Goal: Transaction & Acquisition: Obtain resource

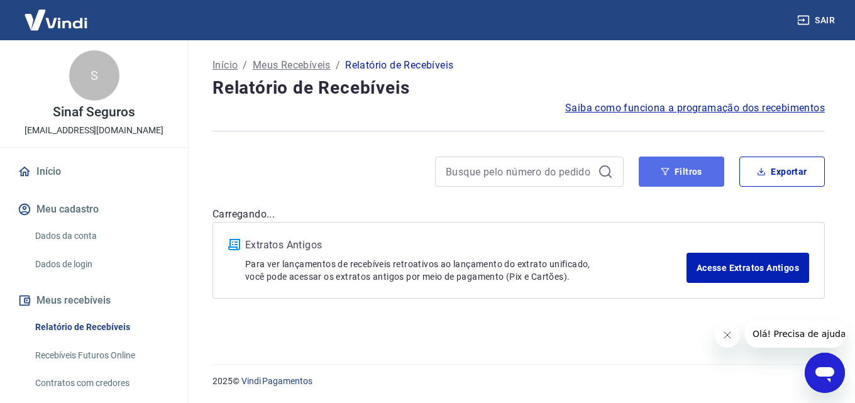
click at [668, 169] on icon "button" at bounding box center [665, 172] width 8 height 8
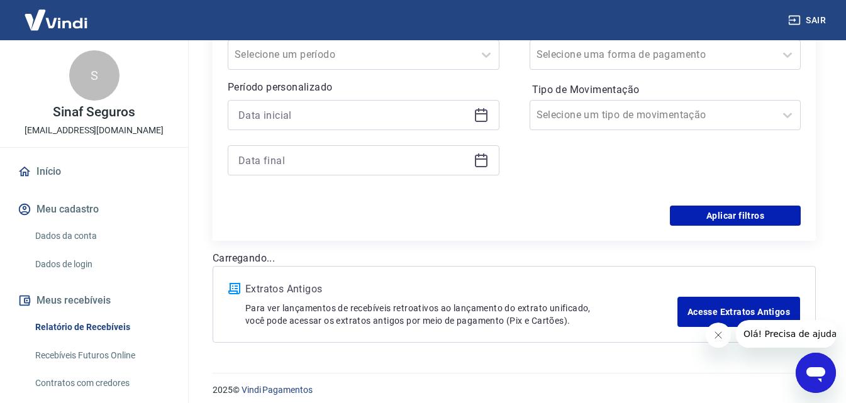
scroll to position [244, 0]
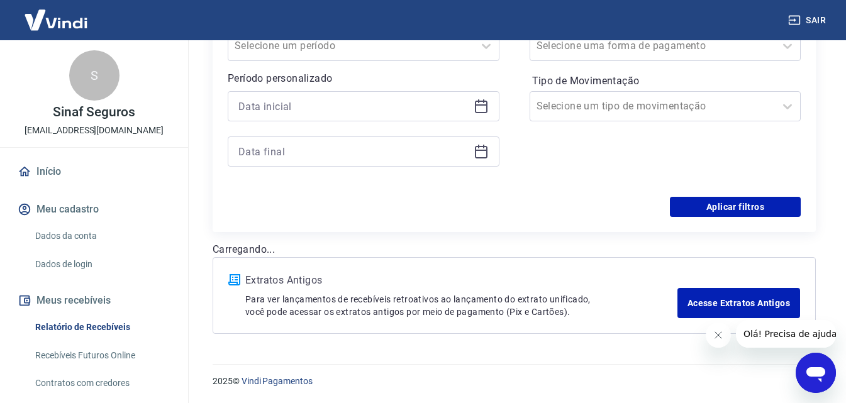
click at [484, 102] on icon at bounding box center [481, 107] width 13 height 13
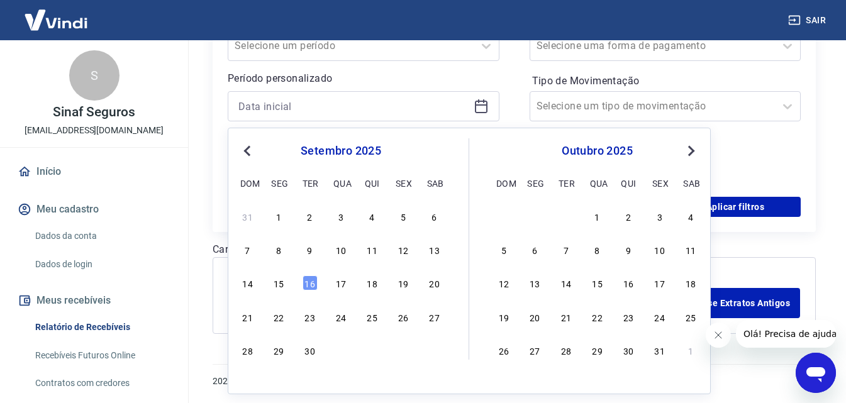
click at [277, 281] on div "15" at bounding box center [278, 282] width 15 height 15
type input "[DATE]"
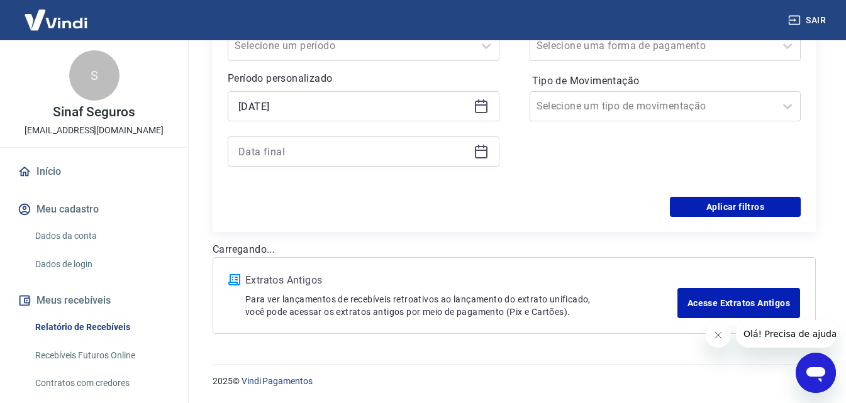
click at [483, 153] on icon at bounding box center [480, 151] width 15 height 15
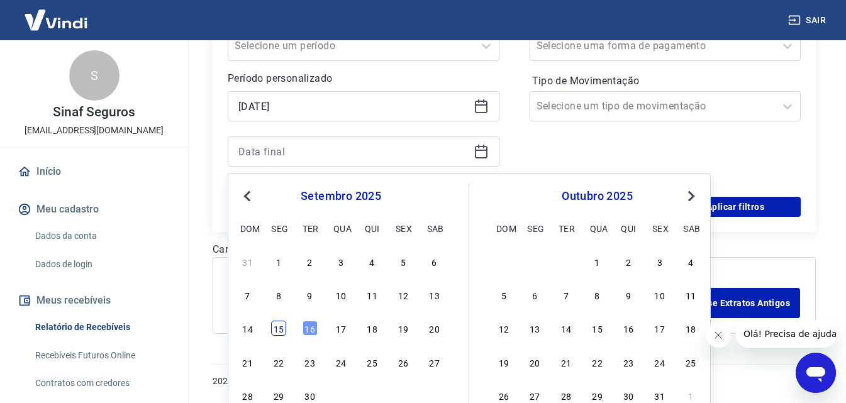
click at [283, 324] on div "15" at bounding box center [278, 328] width 15 height 15
type input "[DATE]"
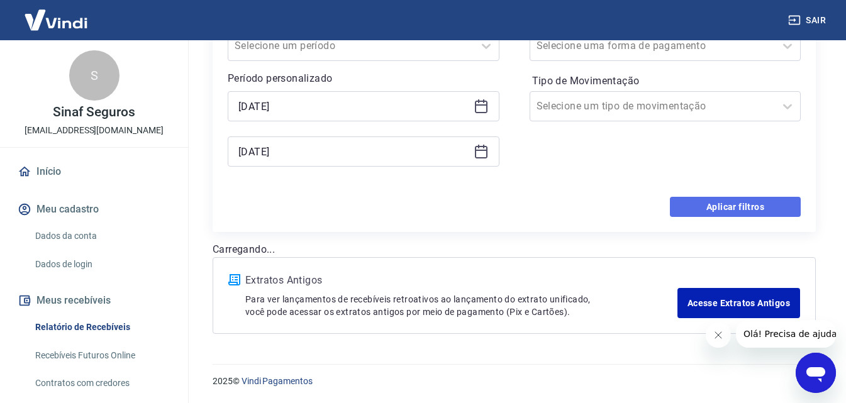
click at [749, 206] on button "Aplicar filtros" at bounding box center [735, 207] width 131 height 20
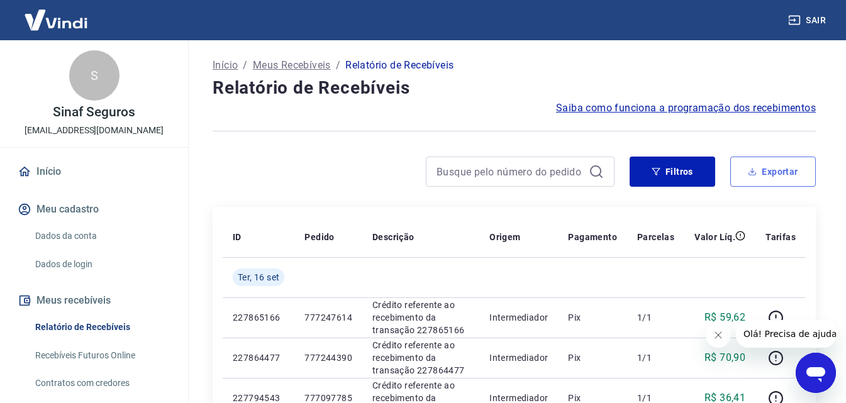
click at [780, 174] on button "Exportar" at bounding box center [773, 172] width 86 height 30
type input "[DATE]"
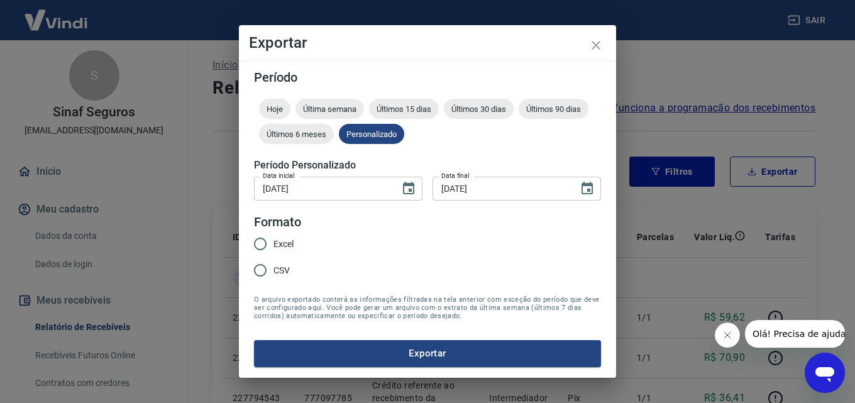
click at [285, 241] on span "Excel" at bounding box center [284, 244] width 20 height 13
click at [274, 241] on input "Excel" at bounding box center [260, 244] width 26 height 26
radio input "true"
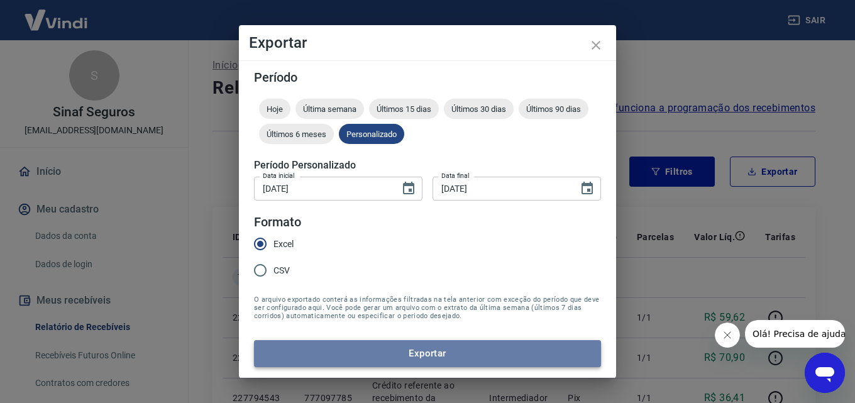
click at [468, 351] on button "Exportar" at bounding box center [427, 353] width 347 height 26
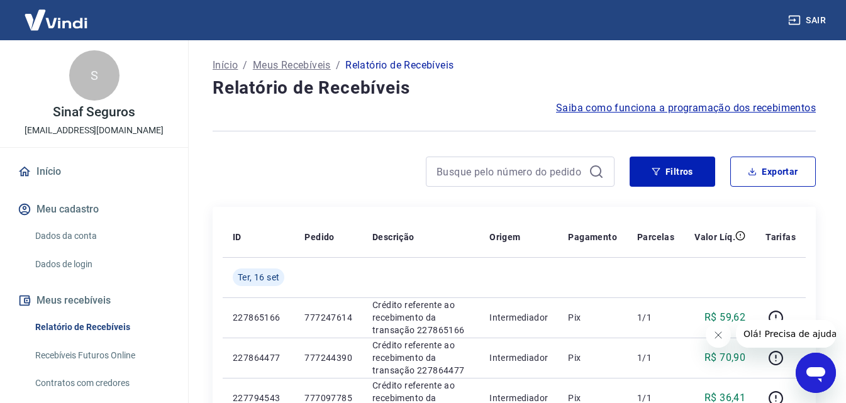
click at [215, 67] on p "Início" at bounding box center [225, 65] width 25 height 15
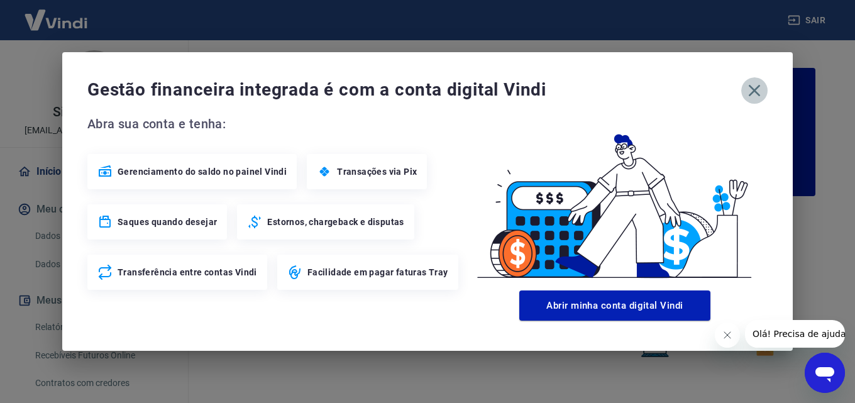
click at [759, 86] on icon "button" at bounding box center [755, 91] width 12 height 12
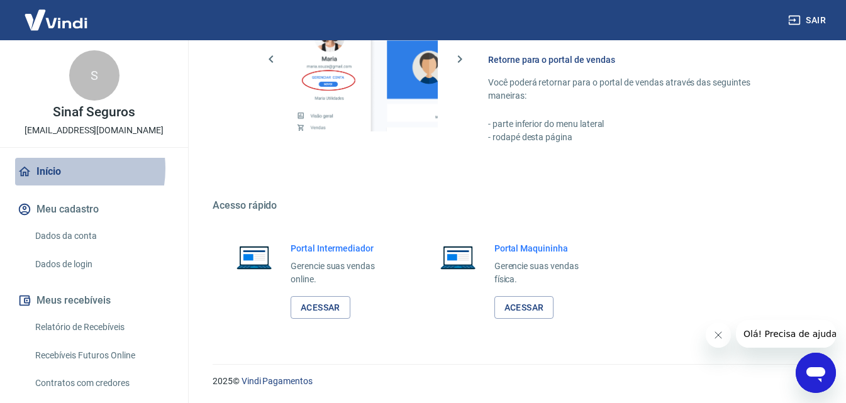
click at [52, 169] on link "Início" at bounding box center [94, 172] width 158 height 28
